Goal: Check status: Check status

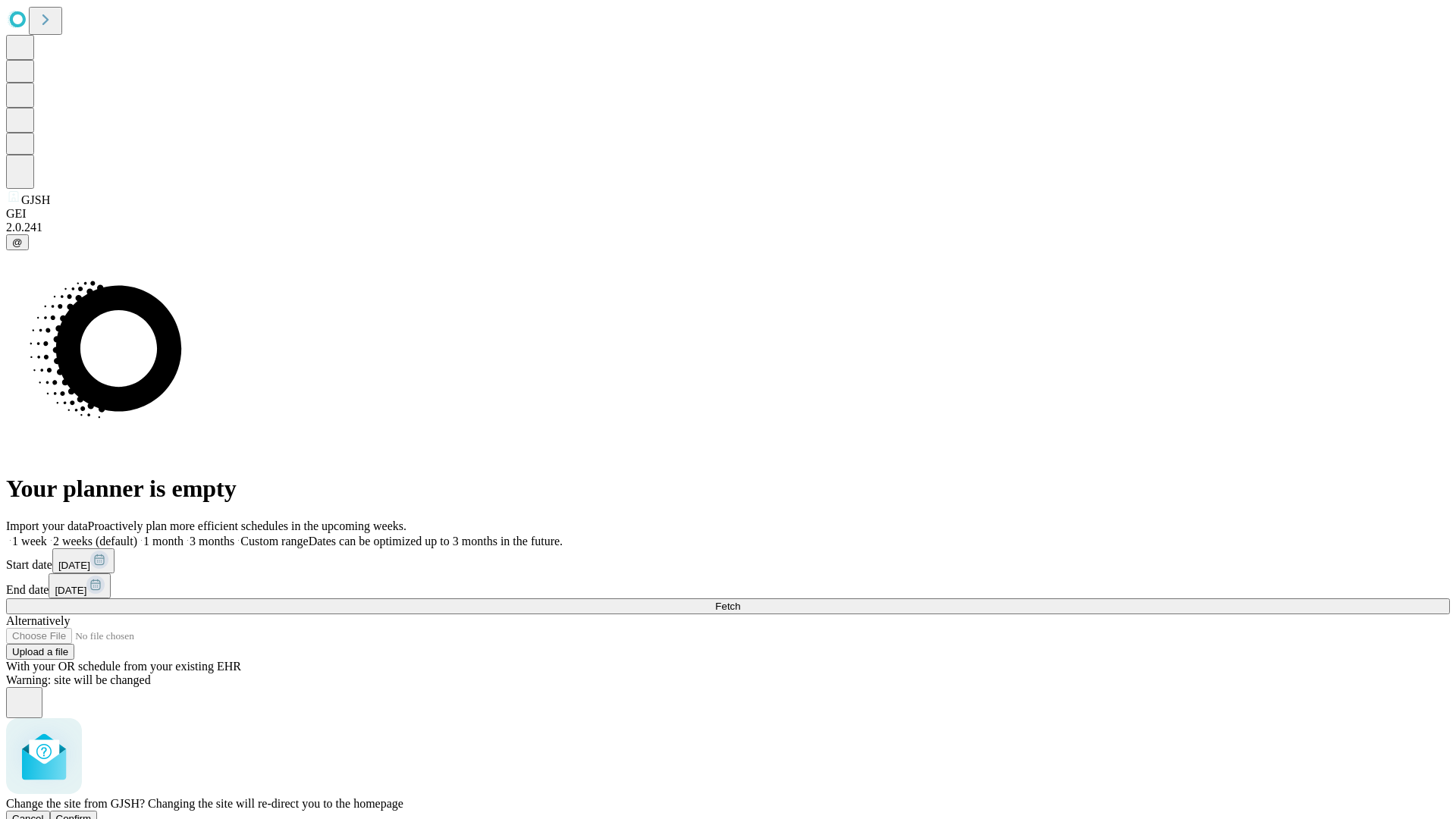
click at [92, 813] on span "Confirm" at bounding box center [74, 818] width 36 height 11
click at [47, 535] on label "1 week" at bounding box center [26, 541] width 41 height 13
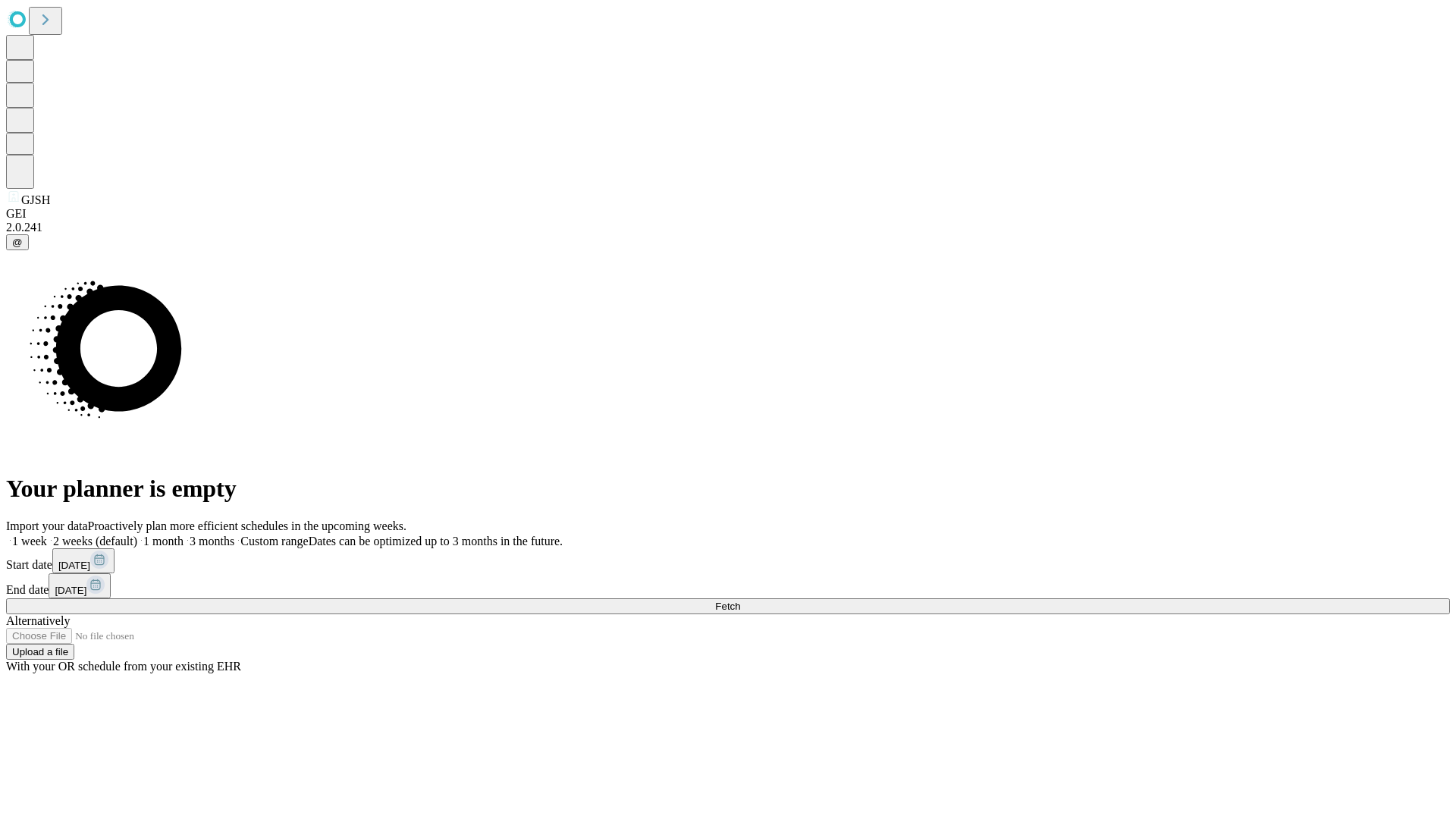
click at [740, 600] on span "Fetch" at bounding box center [727, 606] width 25 height 11
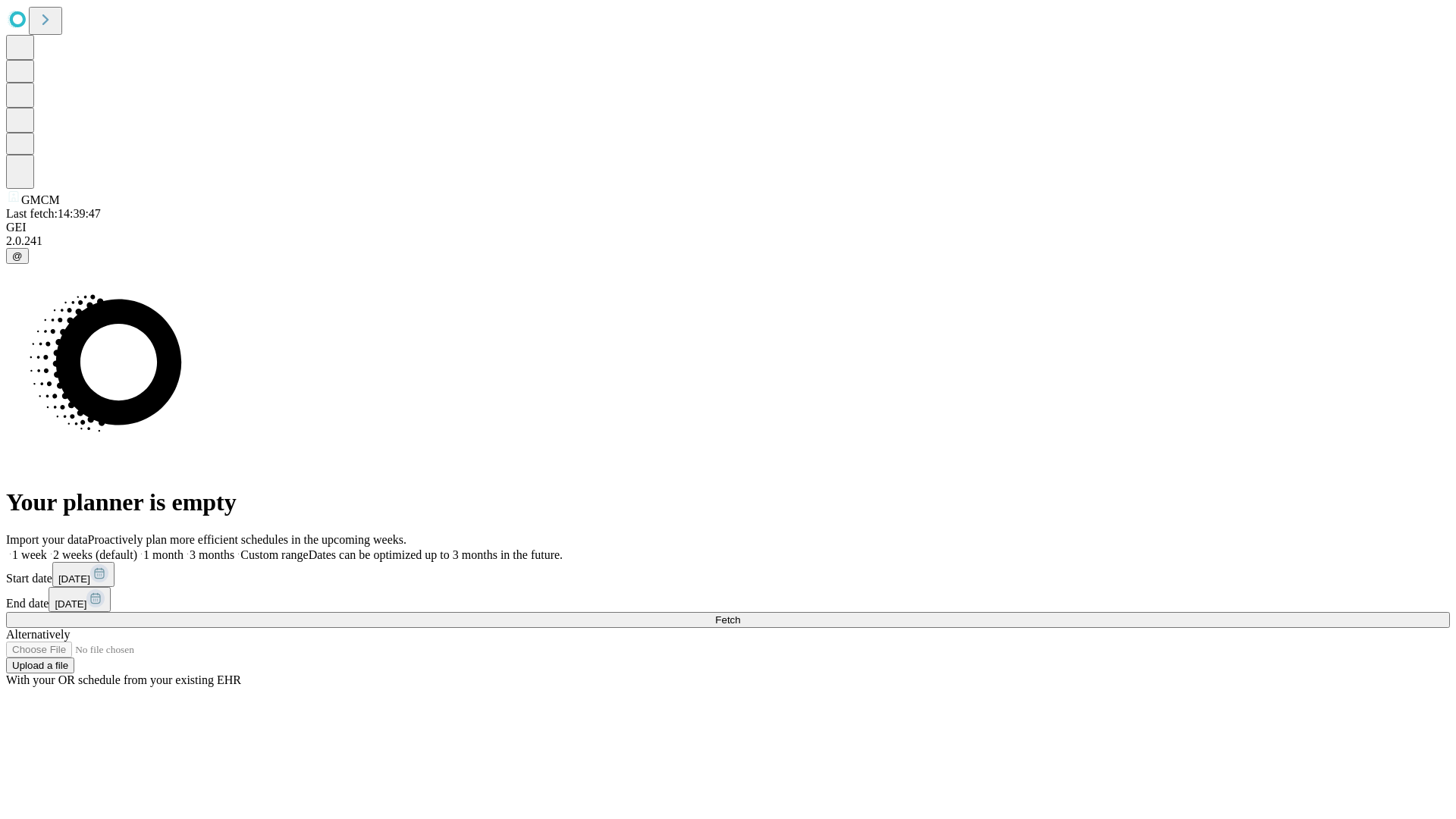
click at [47, 549] on label "1 week" at bounding box center [26, 555] width 41 height 13
click at [740, 614] on span "Fetch" at bounding box center [727, 619] width 25 height 11
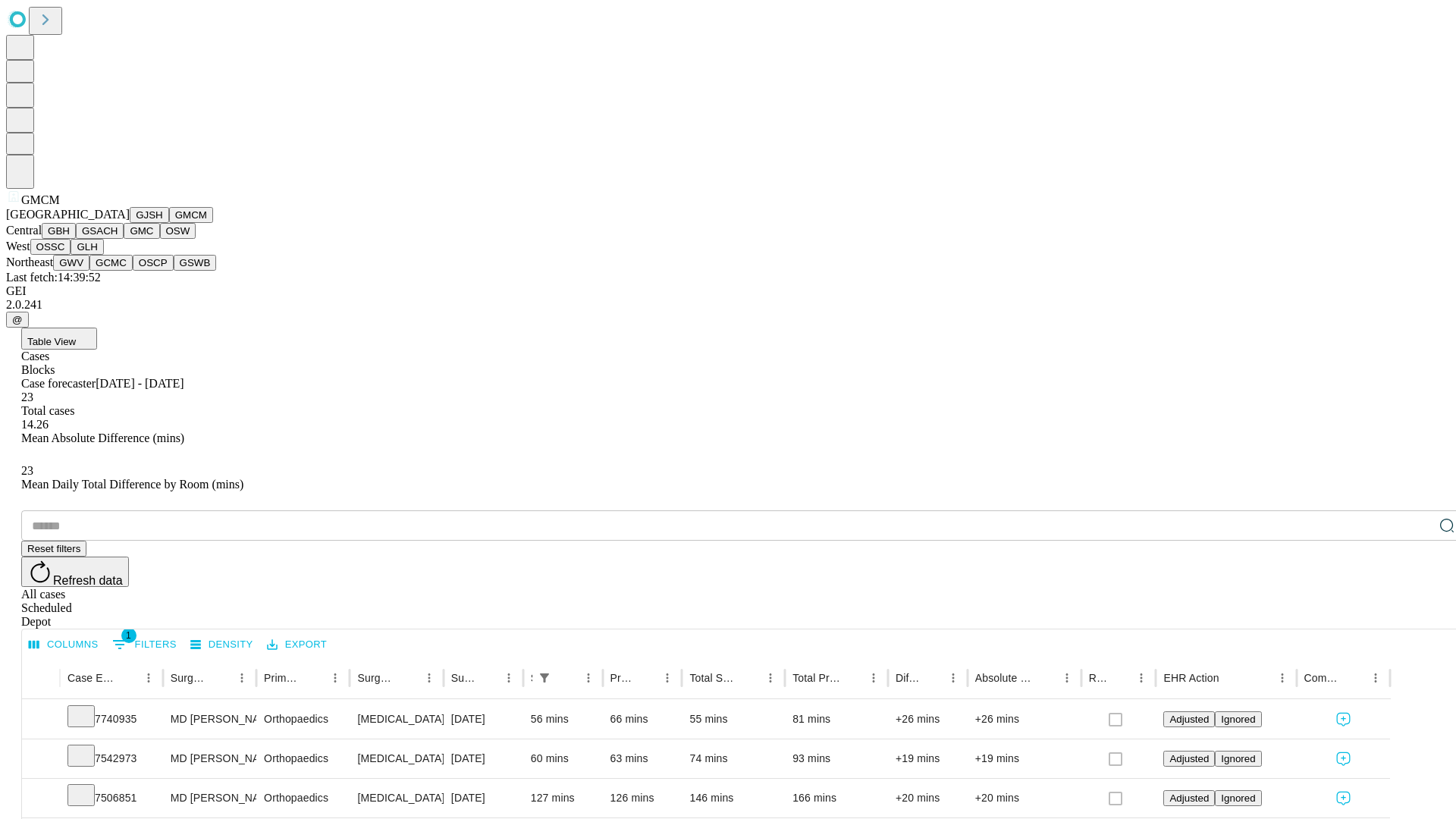
click at [76, 239] on button "GBH" at bounding box center [59, 230] width 34 height 16
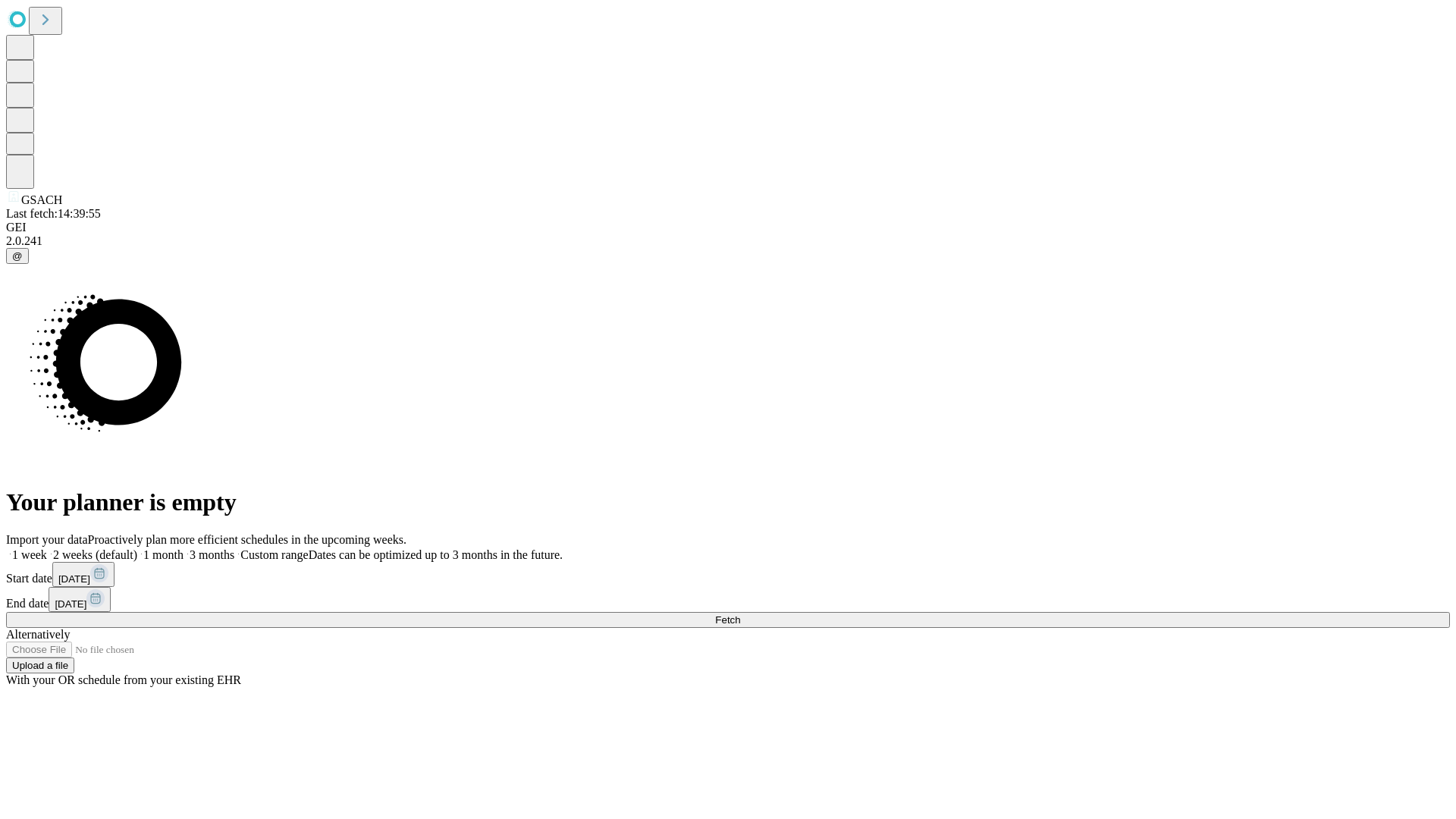
click at [47, 549] on label "1 week" at bounding box center [26, 555] width 41 height 13
click at [740, 614] on span "Fetch" at bounding box center [727, 619] width 25 height 11
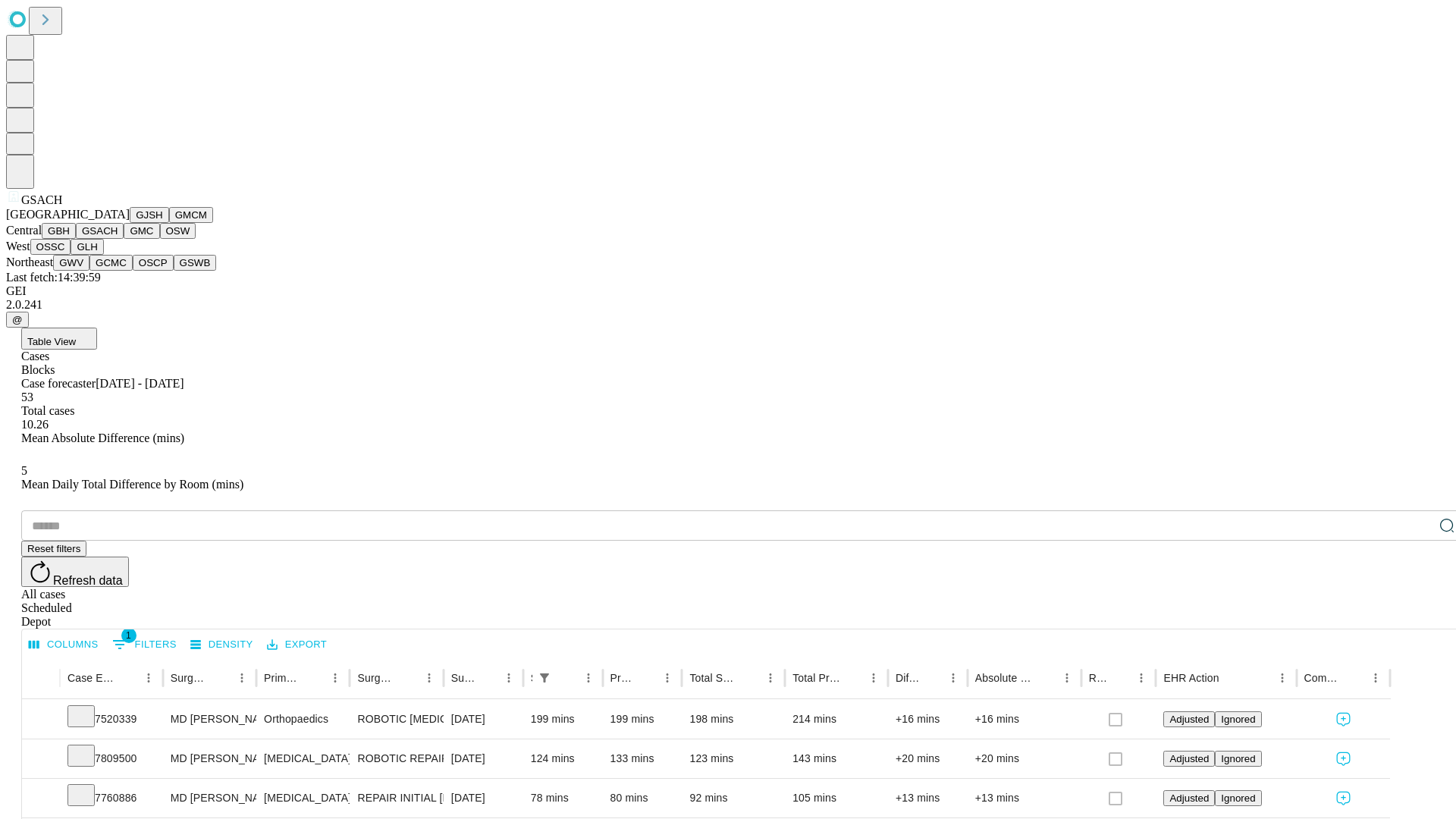
click at [123, 239] on button "GMC" at bounding box center [141, 230] width 36 height 16
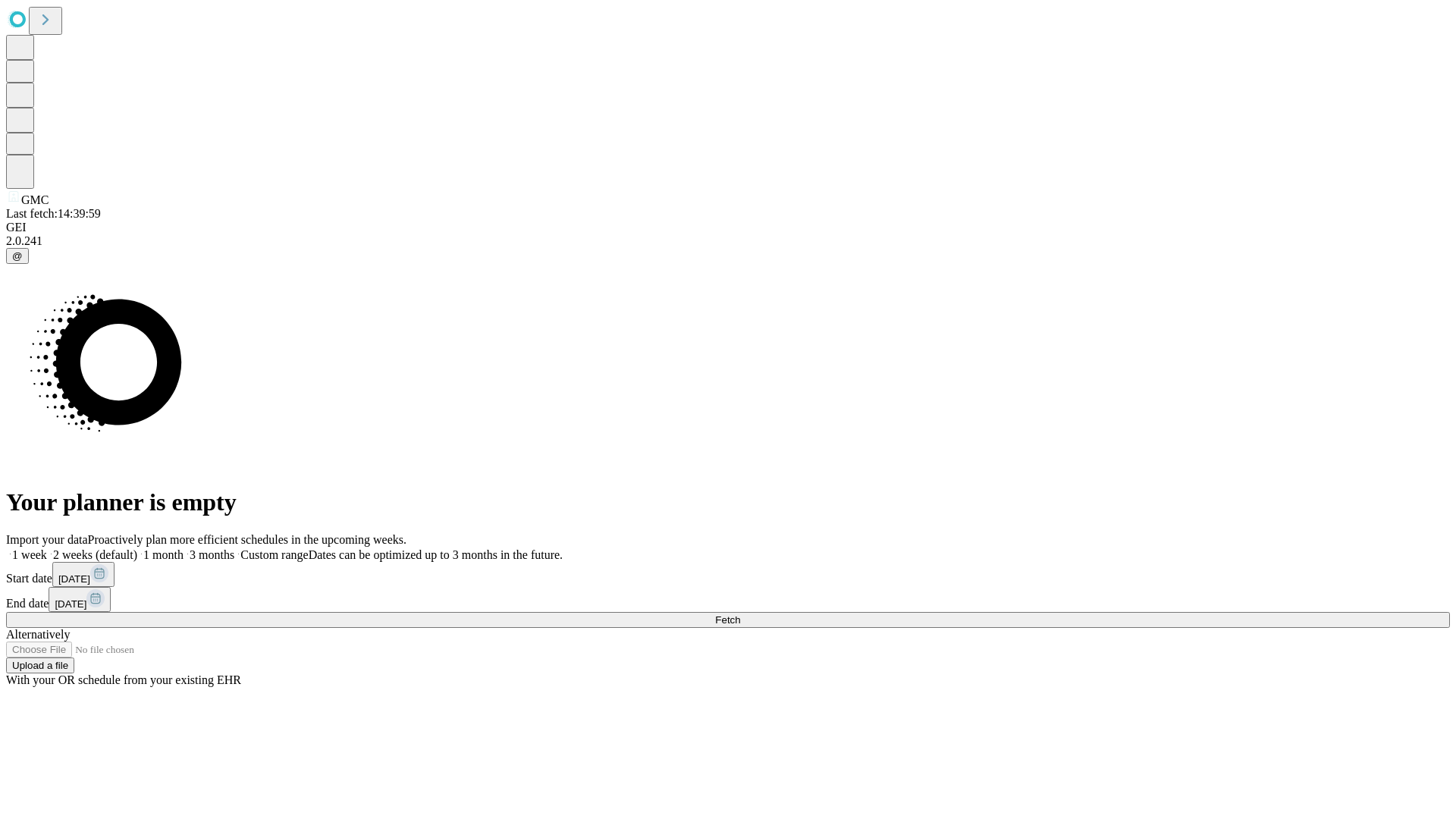
click at [47, 549] on label "1 week" at bounding box center [26, 555] width 41 height 13
click at [740, 614] on span "Fetch" at bounding box center [727, 619] width 25 height 11
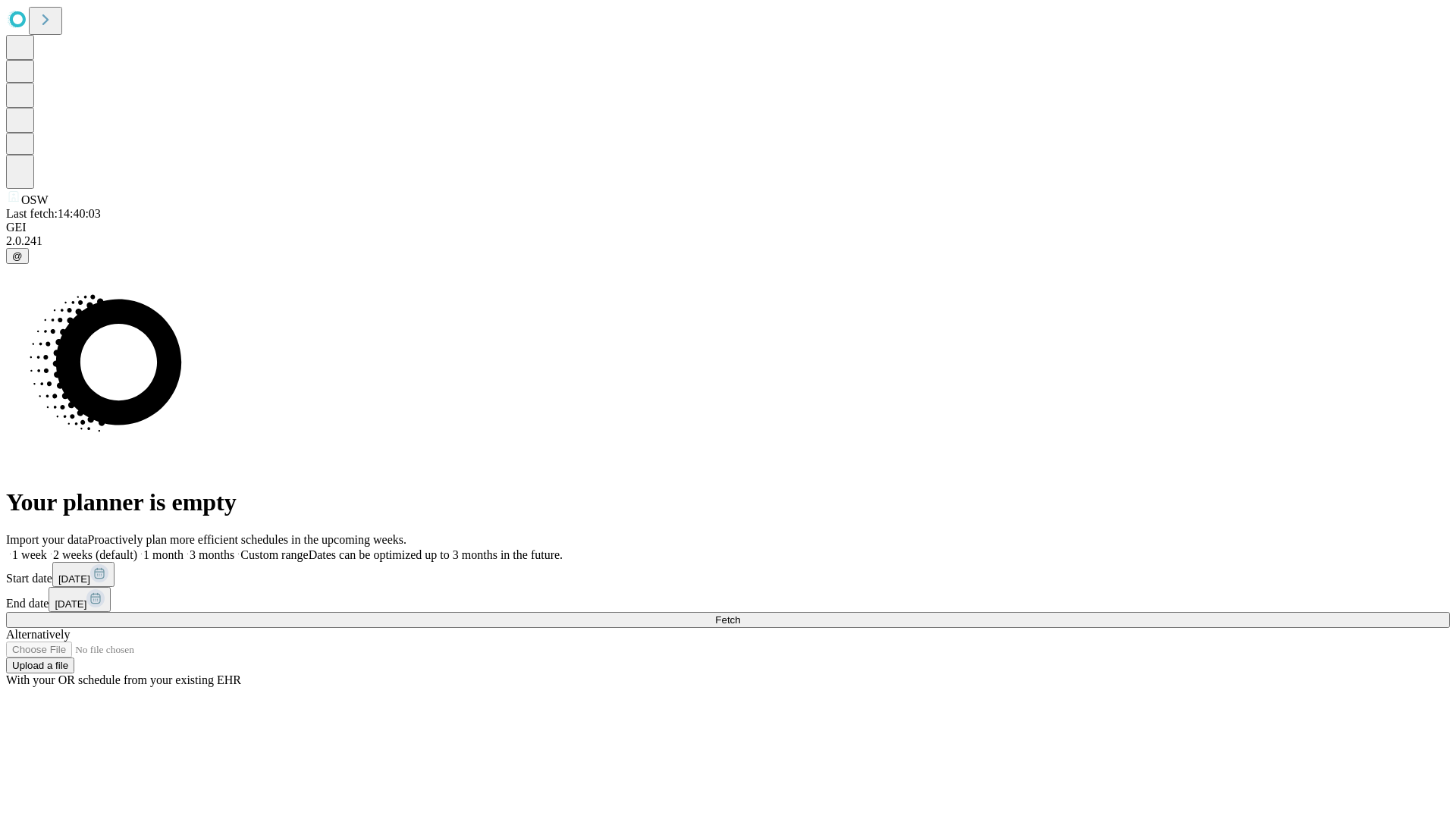
click at [740, 614] on span "Fetch" at bounding box center [727, 619] width 25 height 11
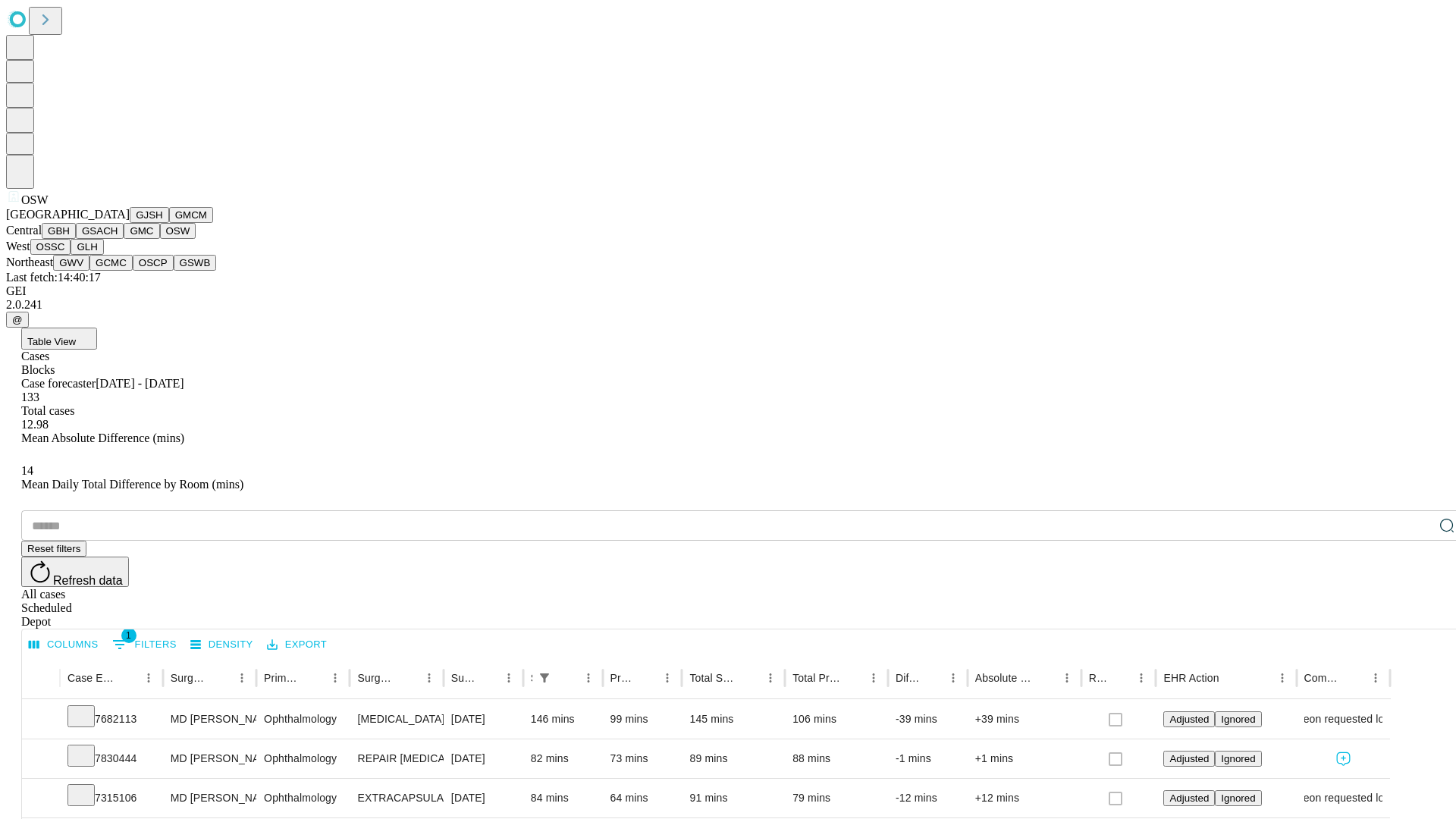
click at [71, 255] on button "OSSC" at bounding box center [51, 247] width 41 height 16
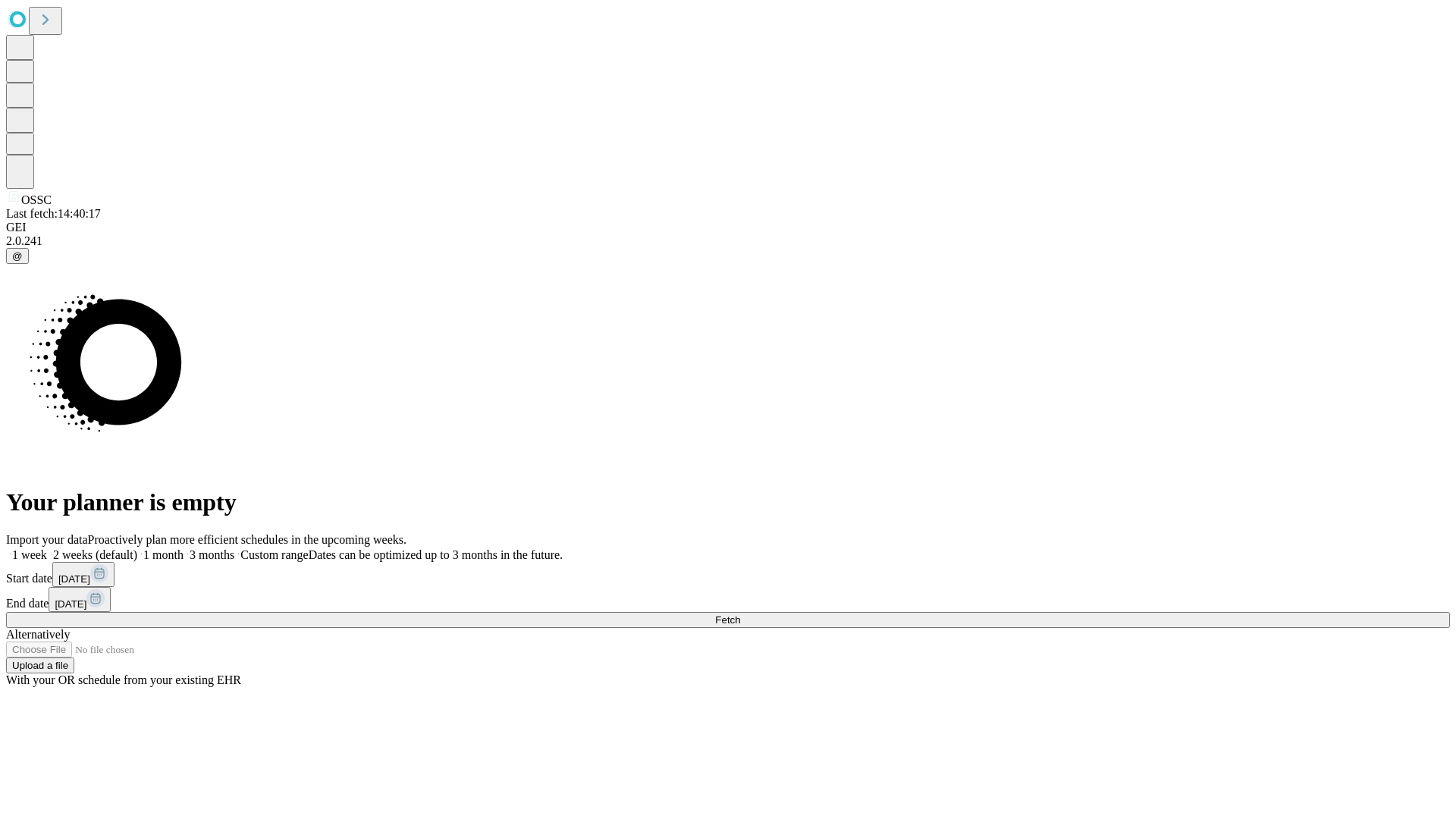
click at [47, 549] on label "1 week" at bounding box center [26, 555] width 41 height 13
click at [740, 614] on span "Fetch" at bounding box center [727, 619] width 25 height 11
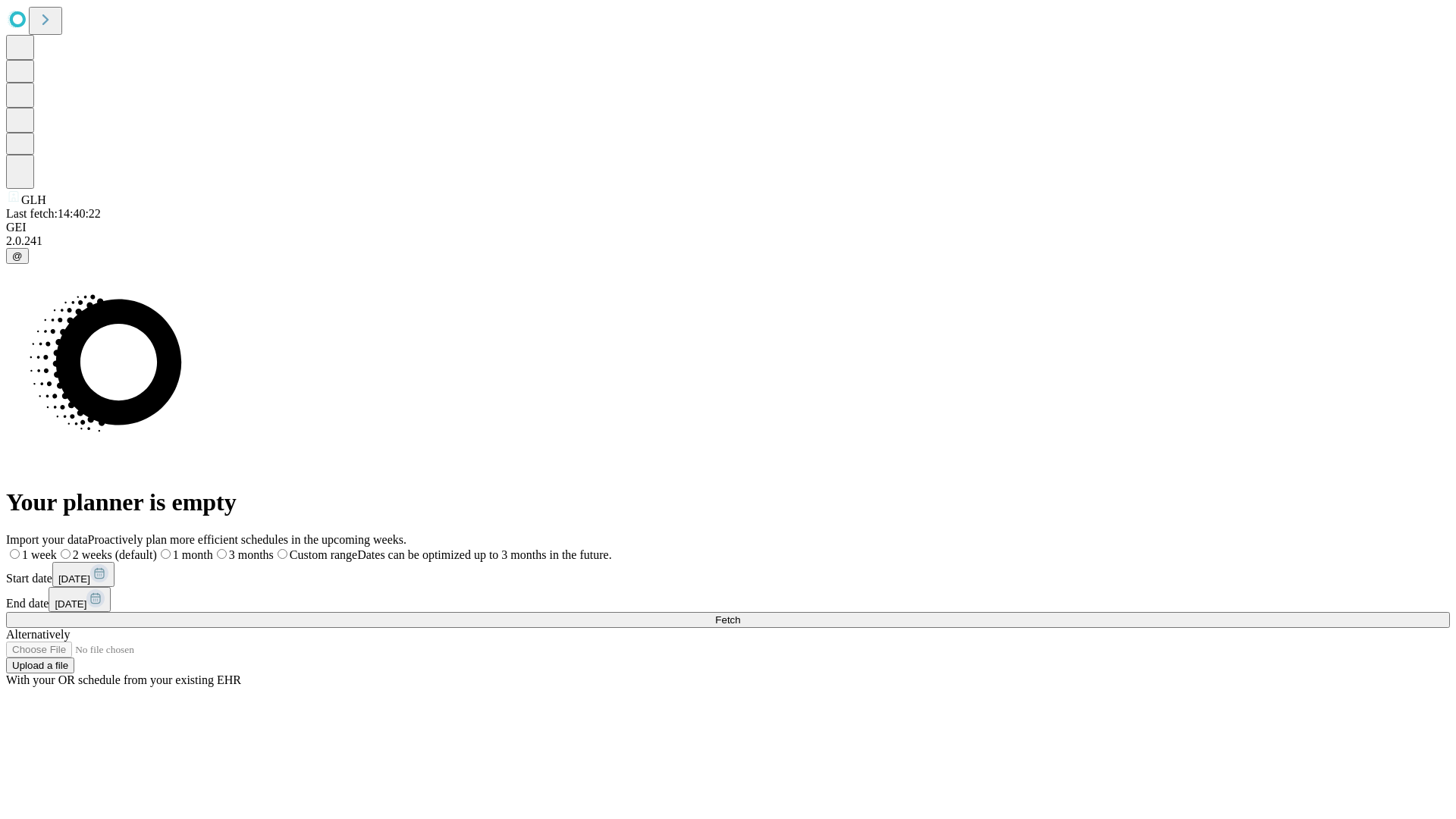
click at [57, 549] on label "1 week" at bounding box center [31, 555] width 51 height 13
click at [740, 614] on span "Fetch" at bounding box center [727, 619] width 25 height 11
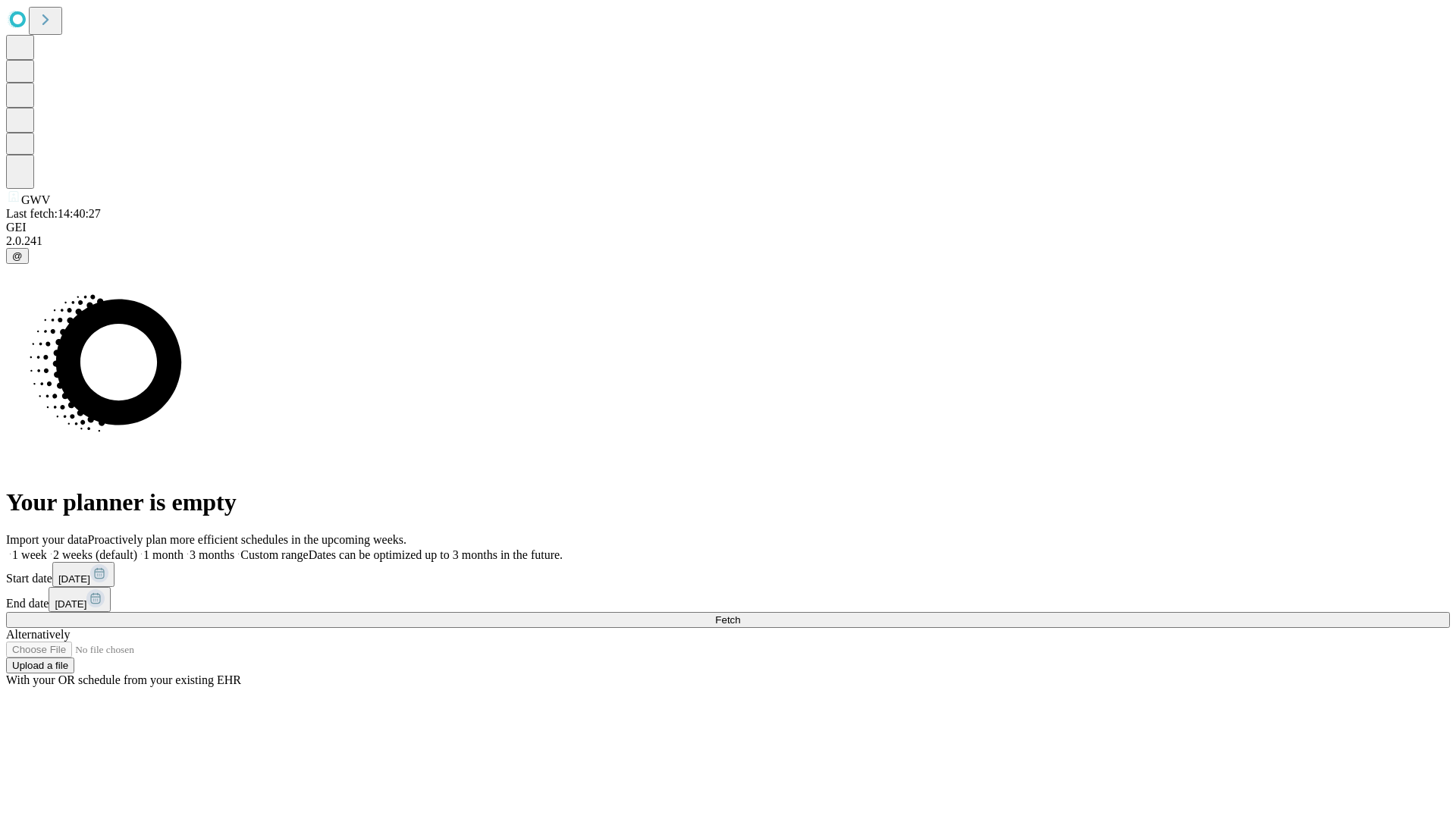
click at [47, 549] on label "1 week" at bounding box center [26, 555] width 41 height 13
click at [740, 614] on span "Fetch" at bounding box center [727, 619] width 25 height 11
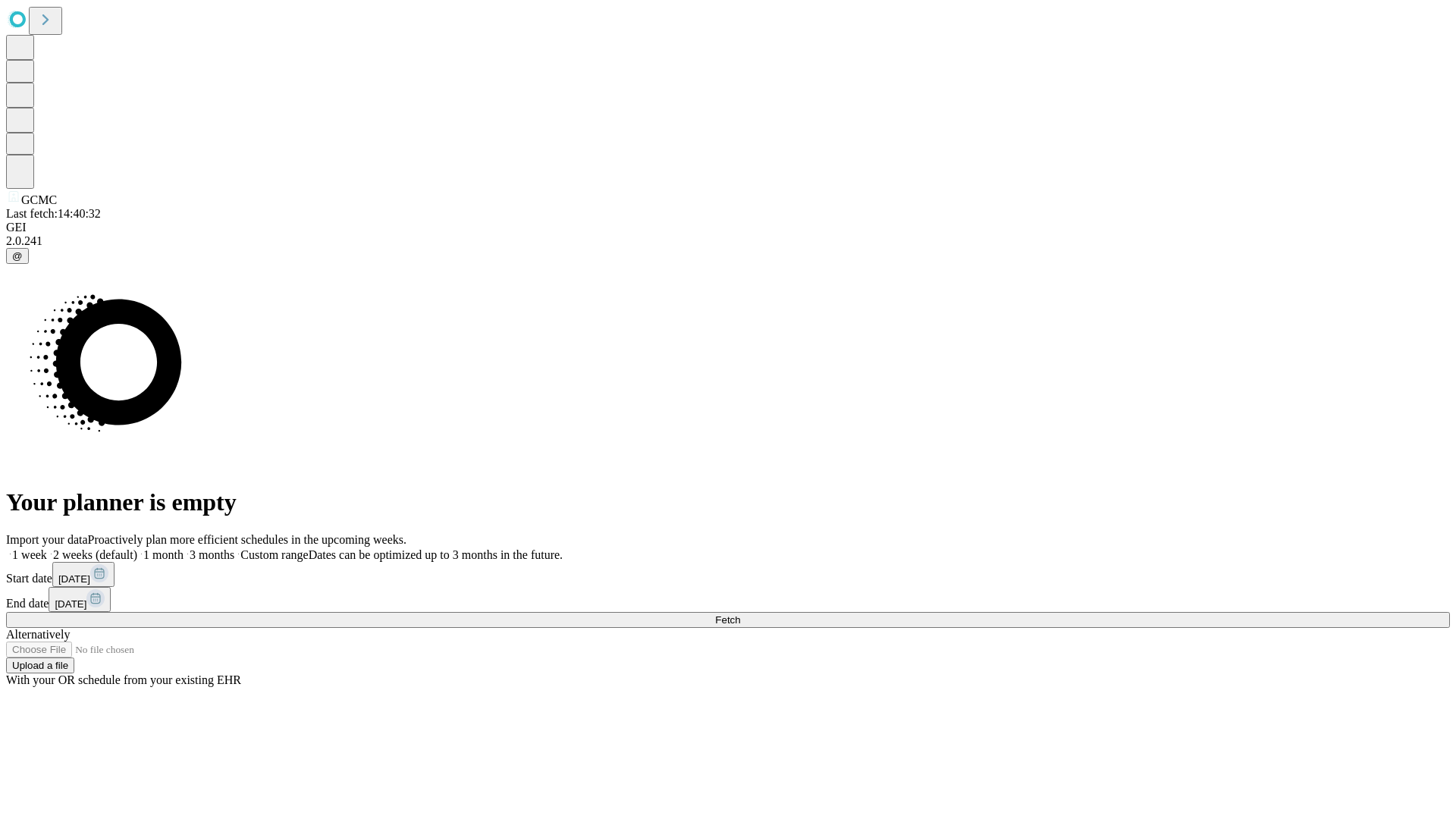
click at [740, 614] on span "Fetch" at bounding box center [727, 619] width 25 height 11
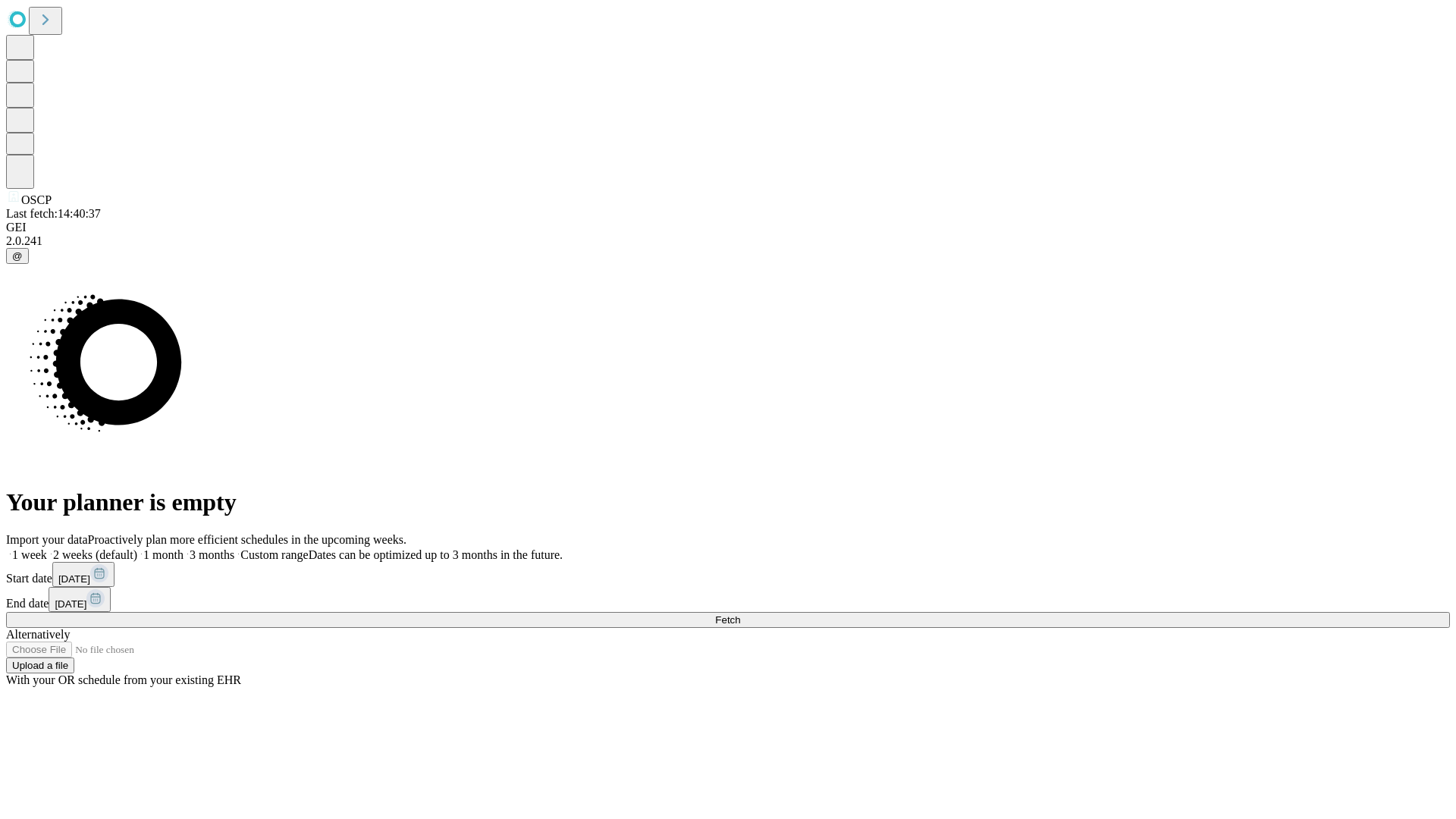
click at [47, 549] on label "1 week" at bounding box center [26, 555] width 41 height 13
click at [740, 614] on span "Fetch" at bounding box center [727, 619] width 25 height 11
